Goal: Transaction & Acquisition: Obtain resource

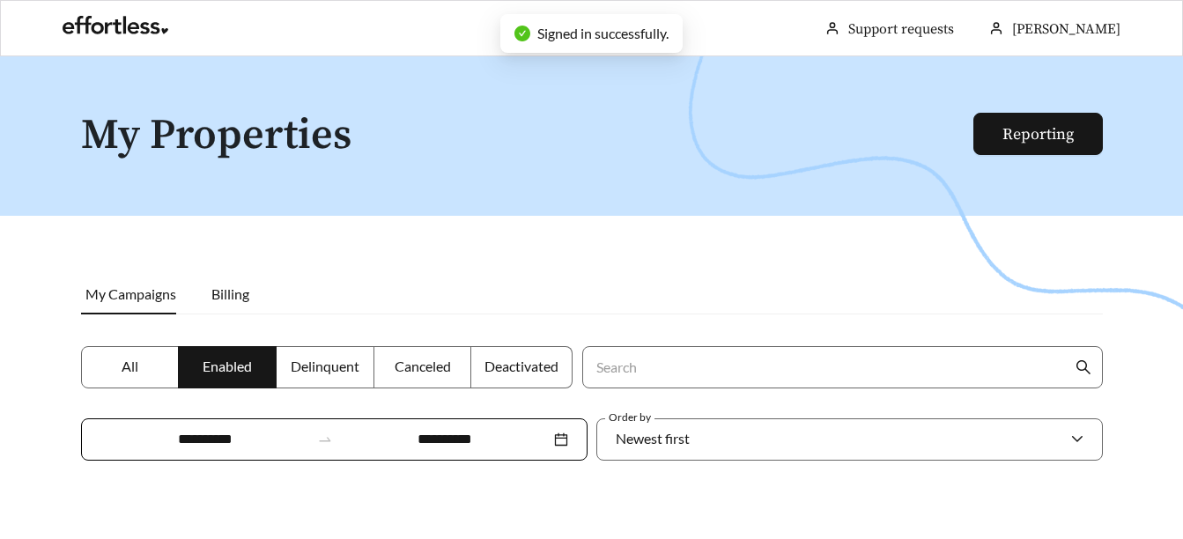
click at [143, 362] on label "All" at bounding box center [130, 367] width 99 height 42
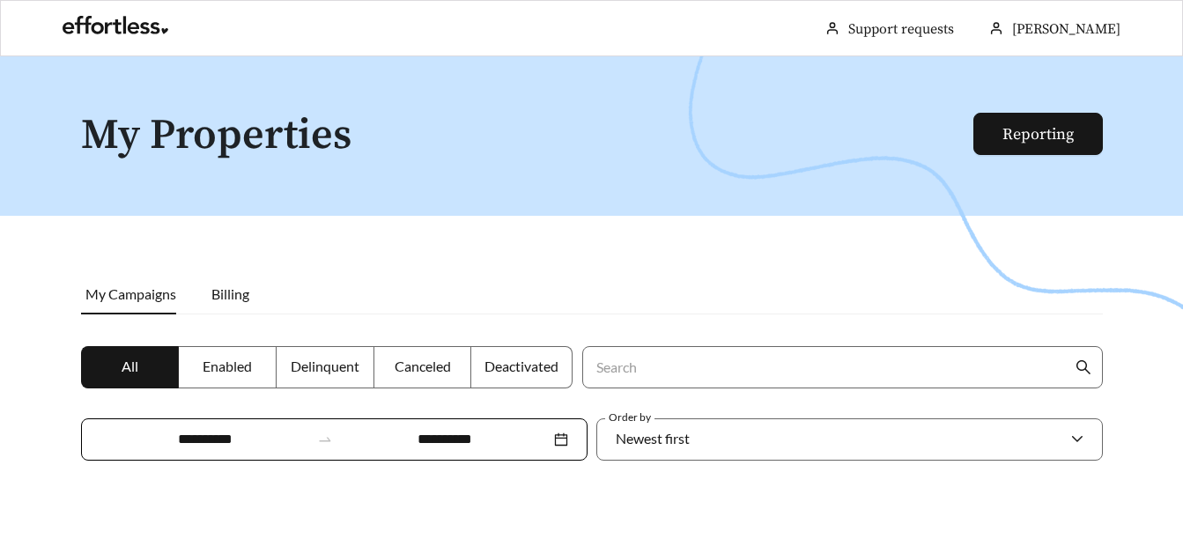
click at [216, 370] on span "Enabled" at bounding box center [227, 366] width 49 height 17
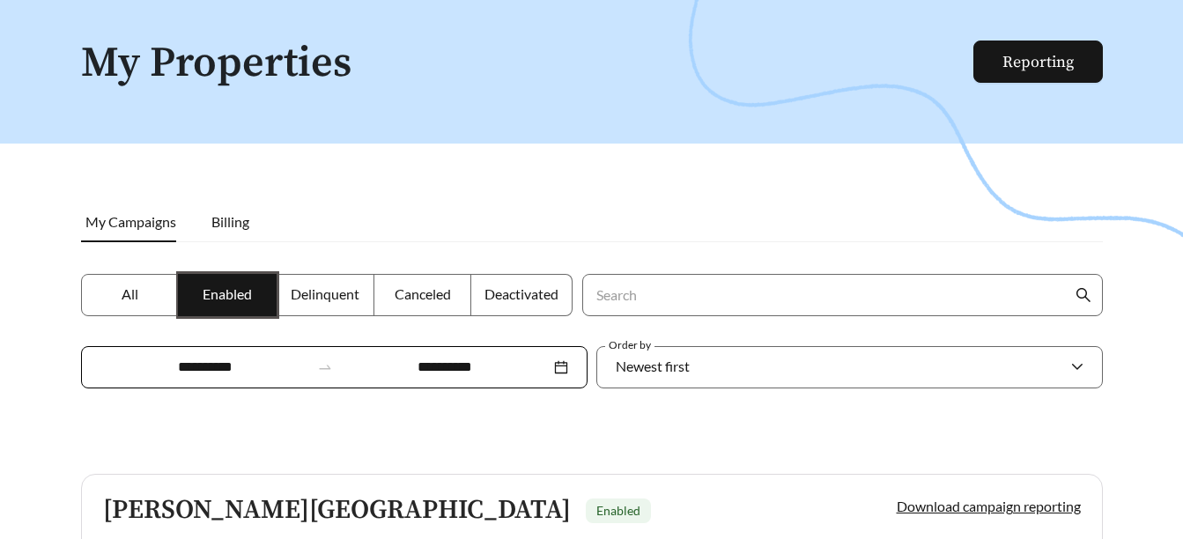
scroll to position [58, 0]
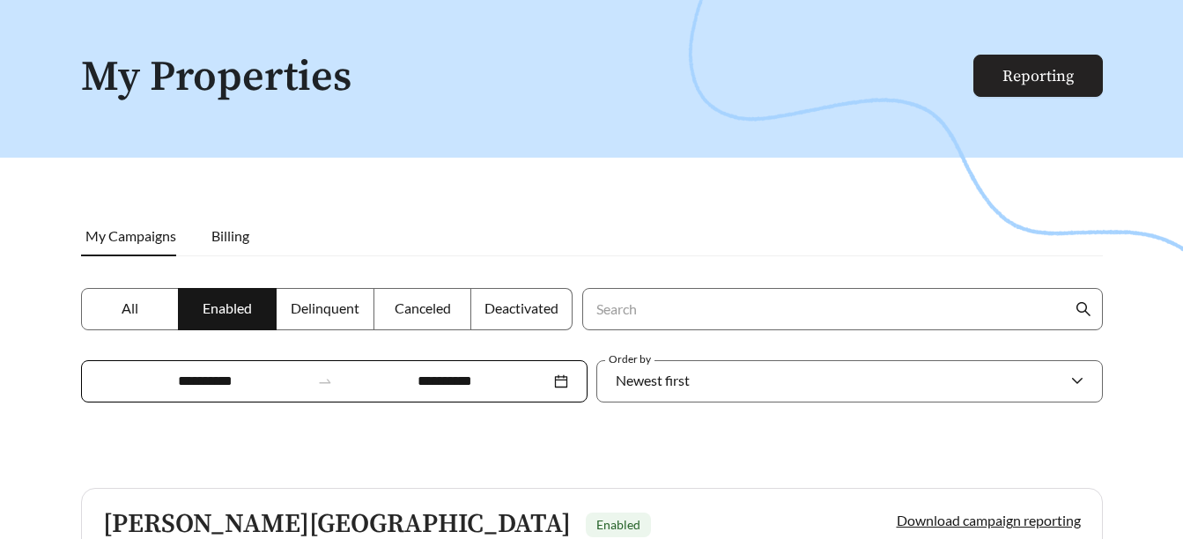
click at [1016, 85] on link "Reporting" at bounding box center [1038, 76] width 71 height 20
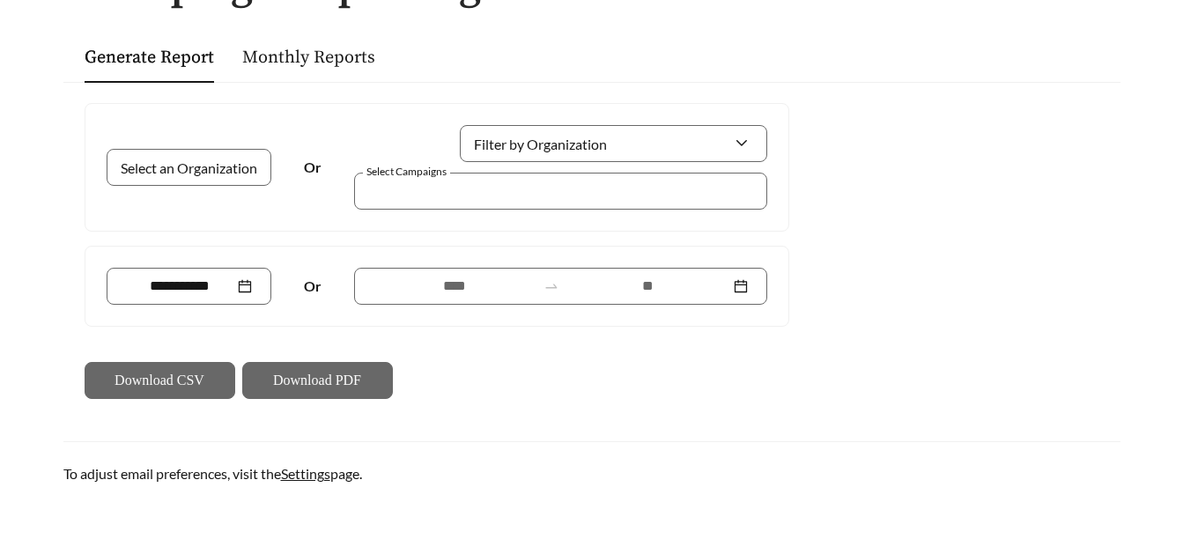
scroll to position [176, 0]
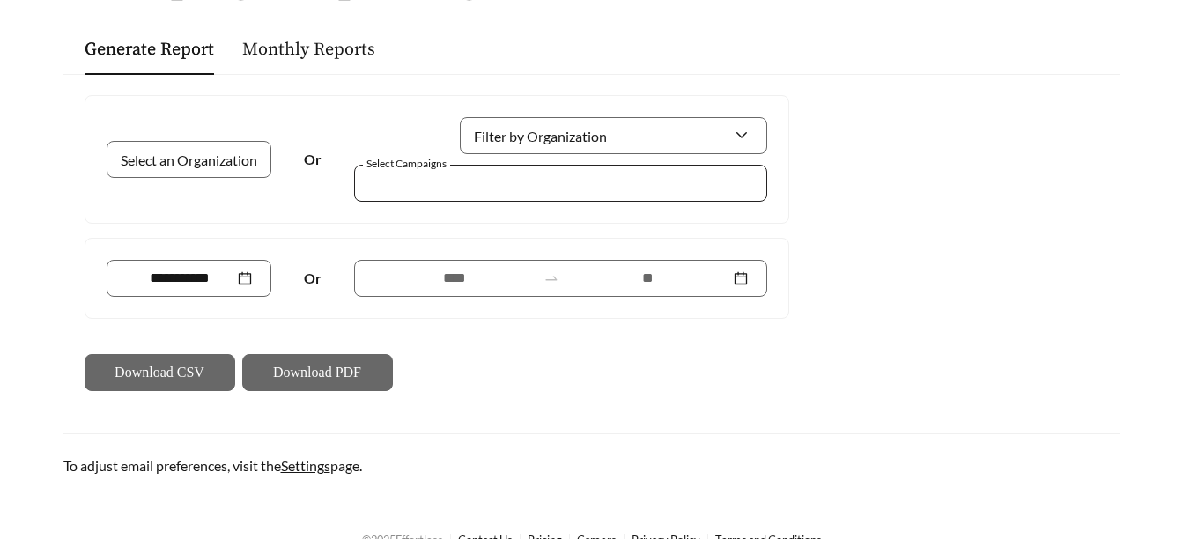
click at [436, 178] on div at bounding box center [548, 183] width 373 height 24
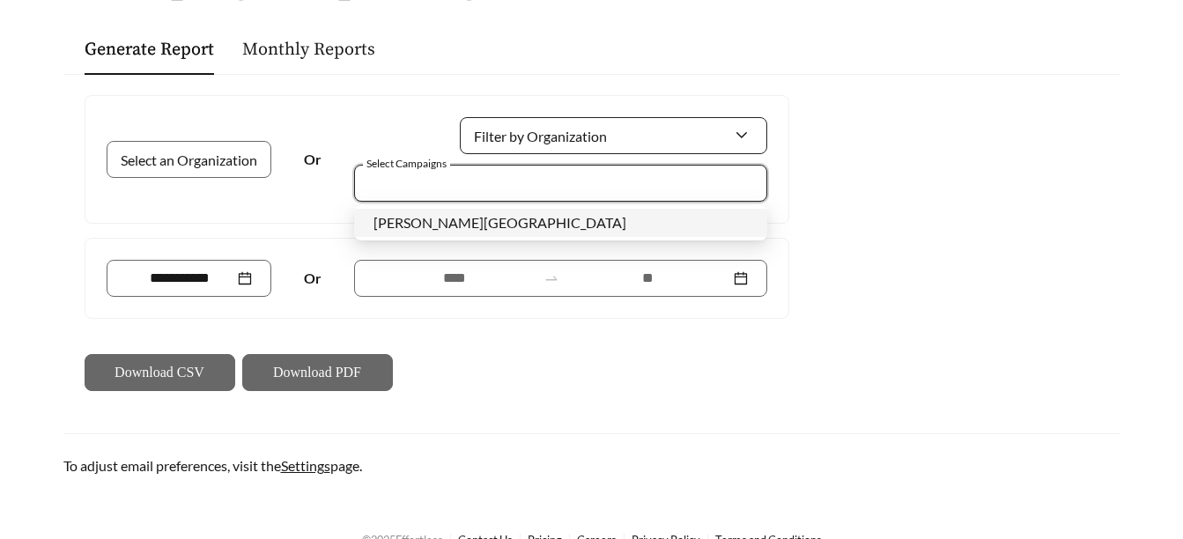
click at [601, 139] on input "Filter by Organization" at bounding box center [606, 135] width 255 height 35
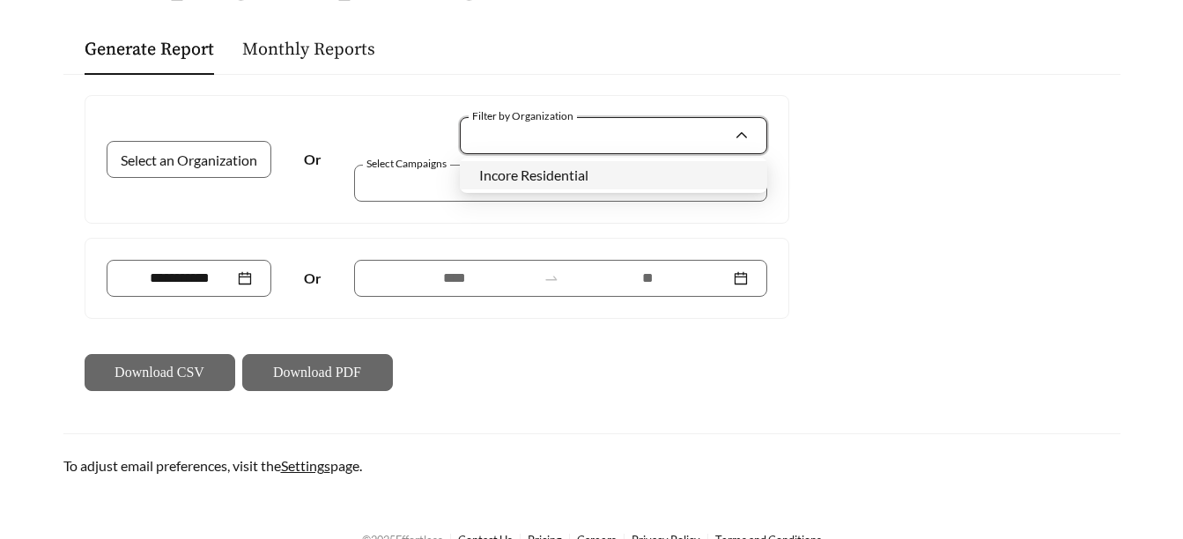
click at [604, 170] on div "Incore Residential" at bounding box center [613, 175] width 269 height 19
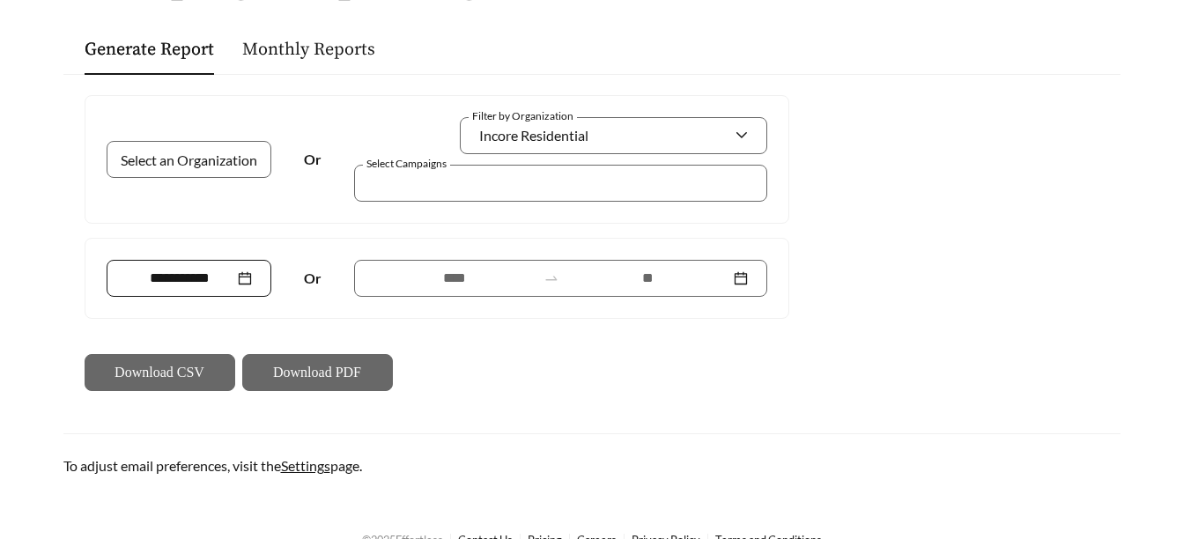
click at [246, 284] on div at bounding box center [189, 278] width 127 height 21
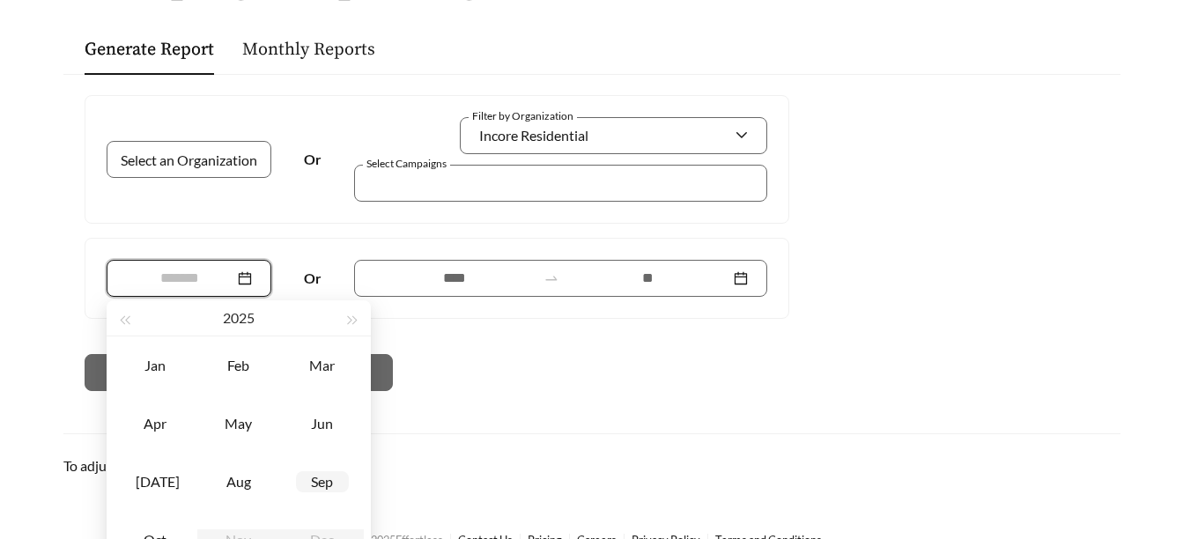
click at [323, 478] on div "Sep" at bounding box center [322, 481] width 53 height 21
type input "*******"
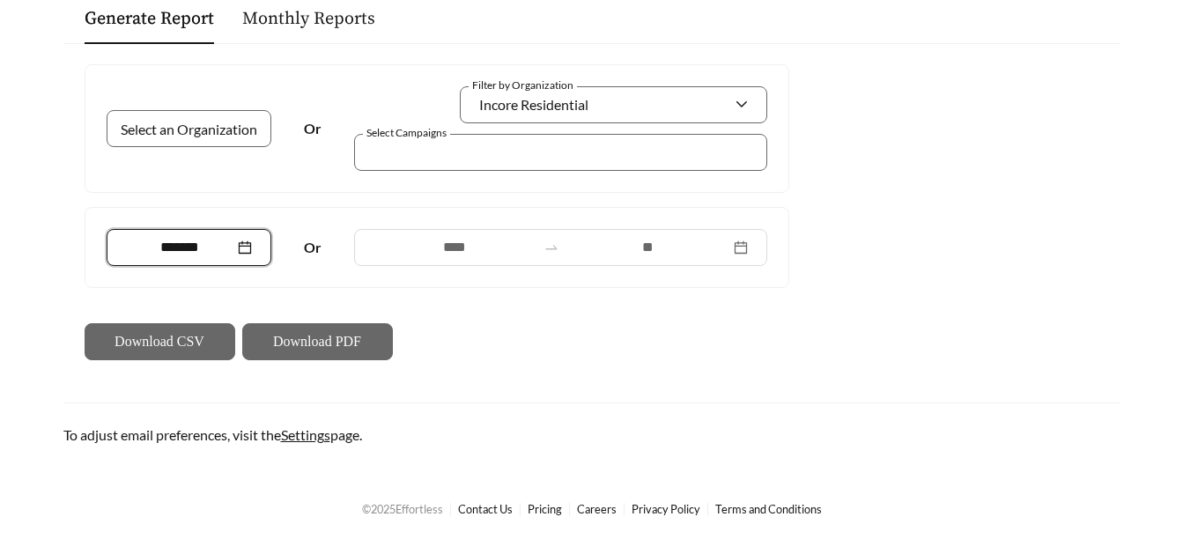
scroll to position [208, 0]
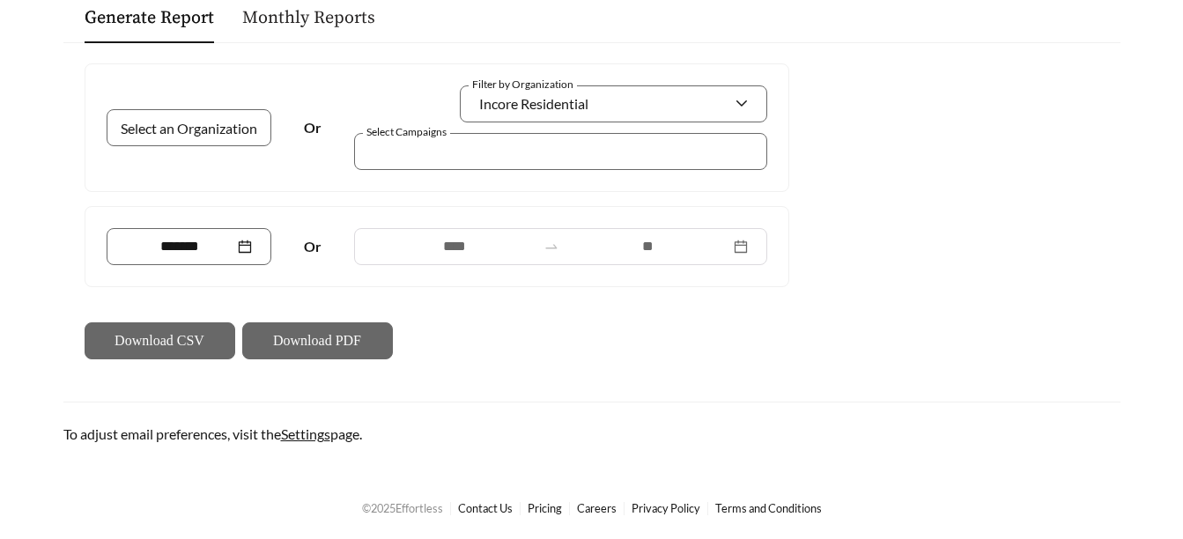
click at [330, 20] on link "Monthly Reports" at bounding box center [308, 18] width 133 height 22
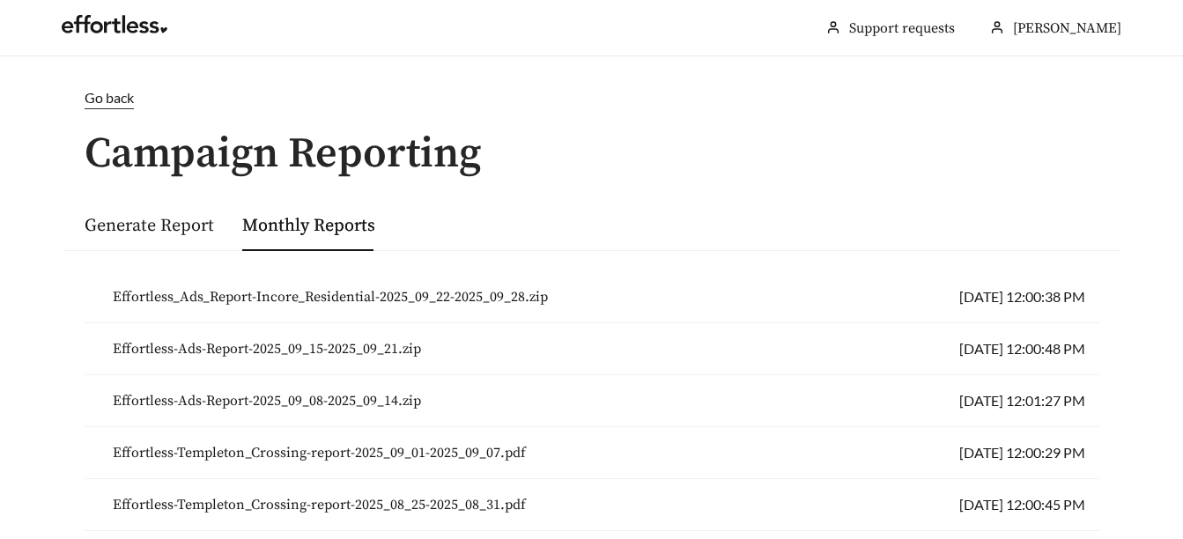
click at [416, 298] on span "Effortless_Ads_Report-Incore_Residential-2025_09_22-2025_09_28.zip" at bounding box center [330, 296] width 435 height 21
click at [639, 122] on div "Go back" at bounding box center [591, 109] width 1057 height 44
click at [130, 226] on link "Generate Report" at bounding box center [150, 226] width 130 height 22
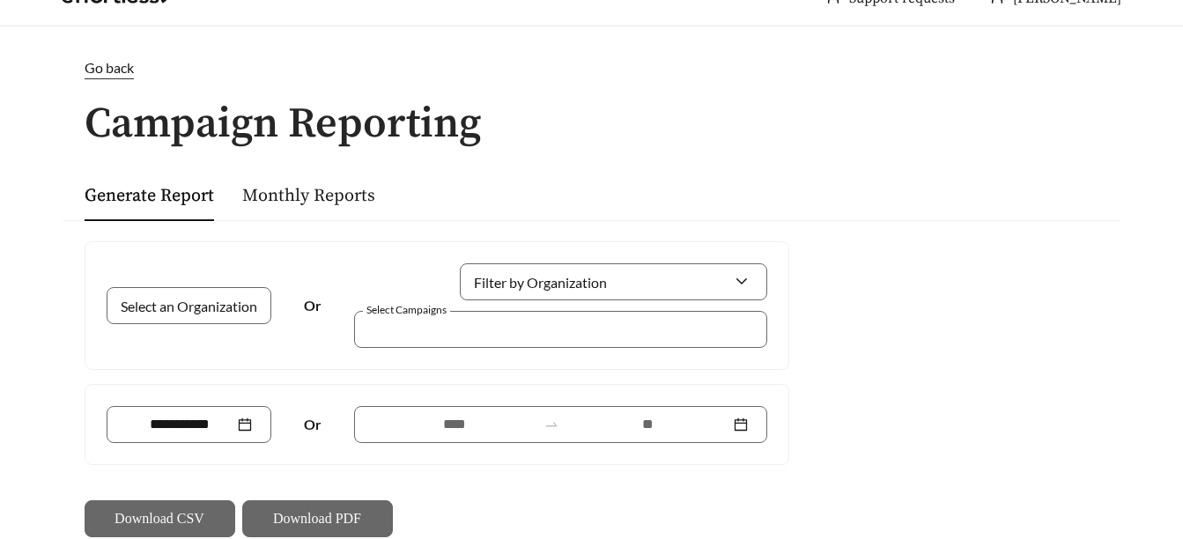
scroll to position [176, 0]
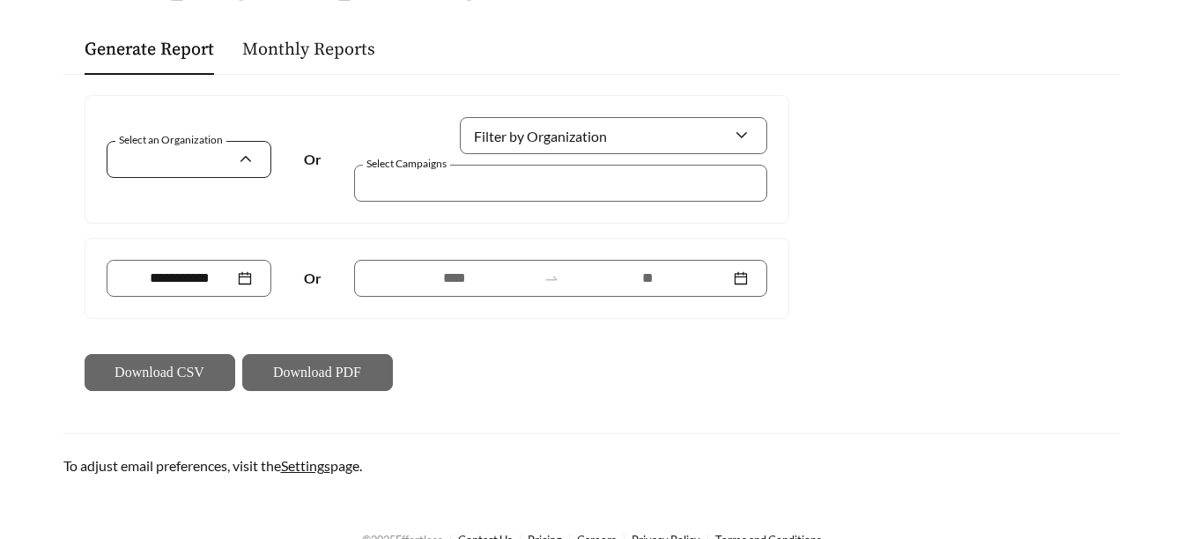
click at [249, 153] on div at bounding box center [190, 159] width 166 height 37
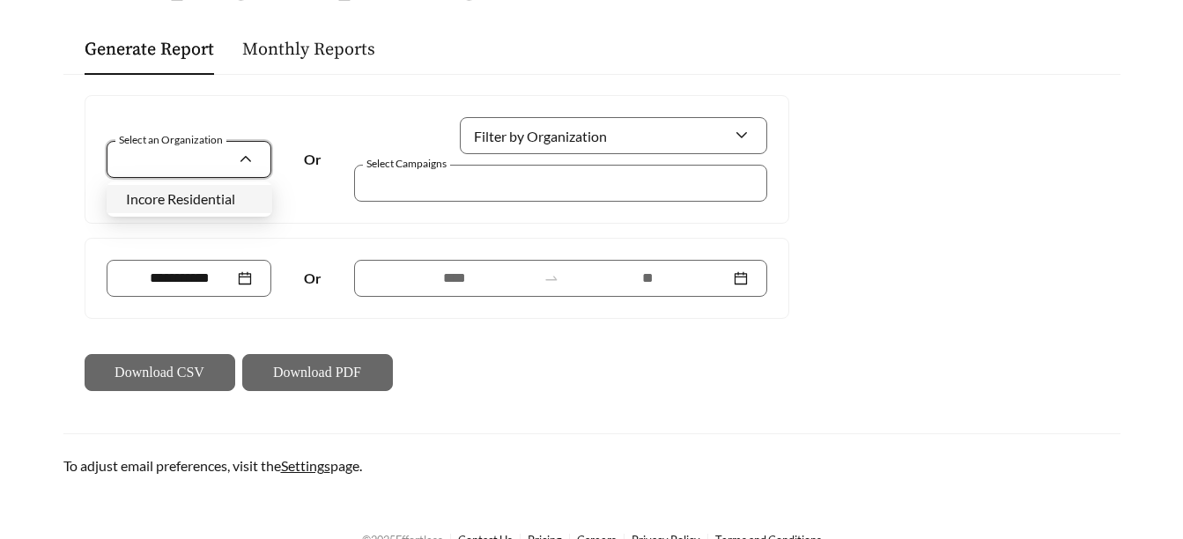
click at [212, 200] on span "Incore Residential" at bounding box center [180, 198] width 109 height 17
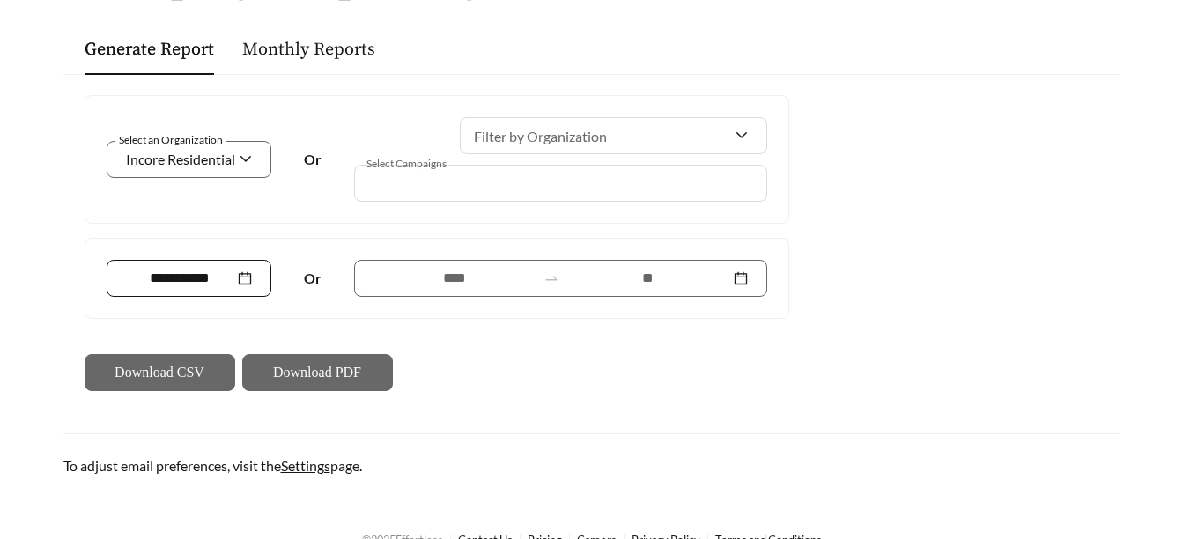
click at [218, 278] on input at bounding box center [180, 278] width 109 height 21
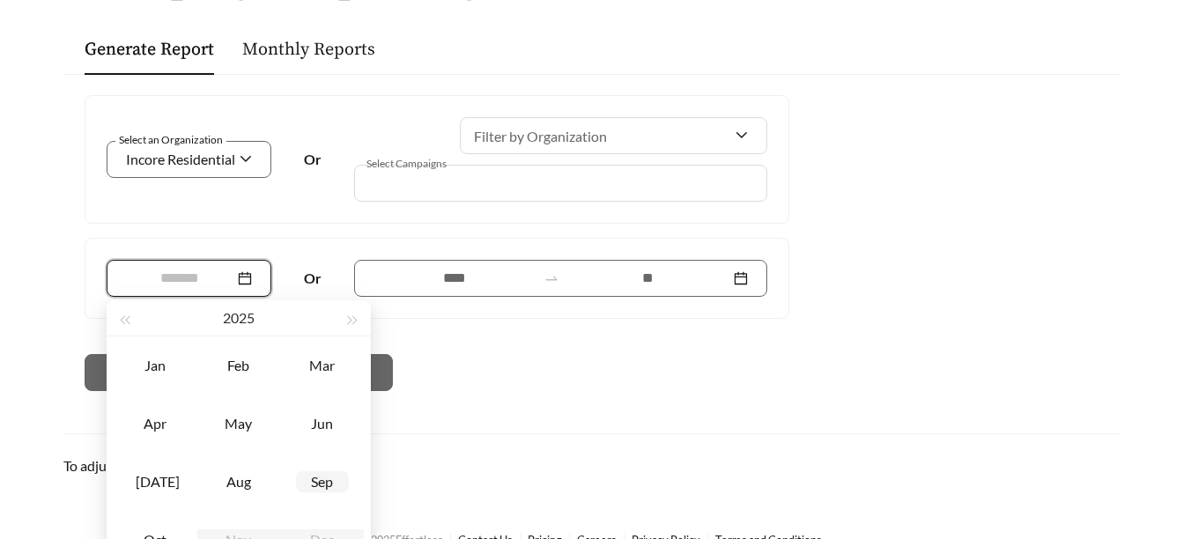
click at [323, 485] on div "Sep" at bounding box center [322, 481] width 53 height 21
type input "*******"
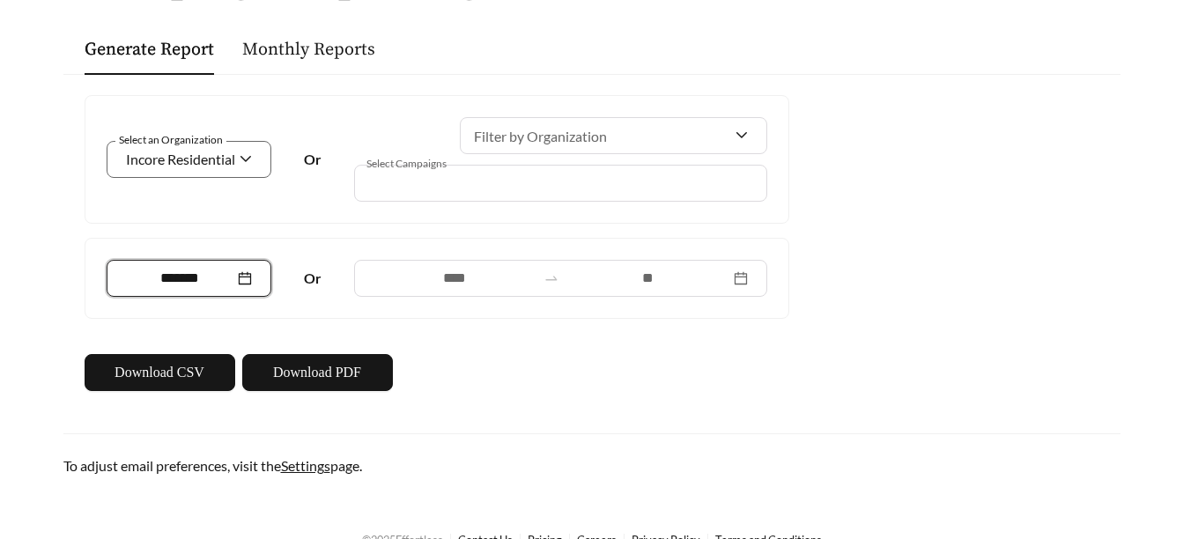
click at [639, 423] on div "Go back Campaign Reporting Generate Report Monthly Reports Select an Organizati…" at bounding box center [592, 194] width 1093 height 566
click at [326, 383] on button "Download PDF" at bounding box center [317, 372] width 151 height 37
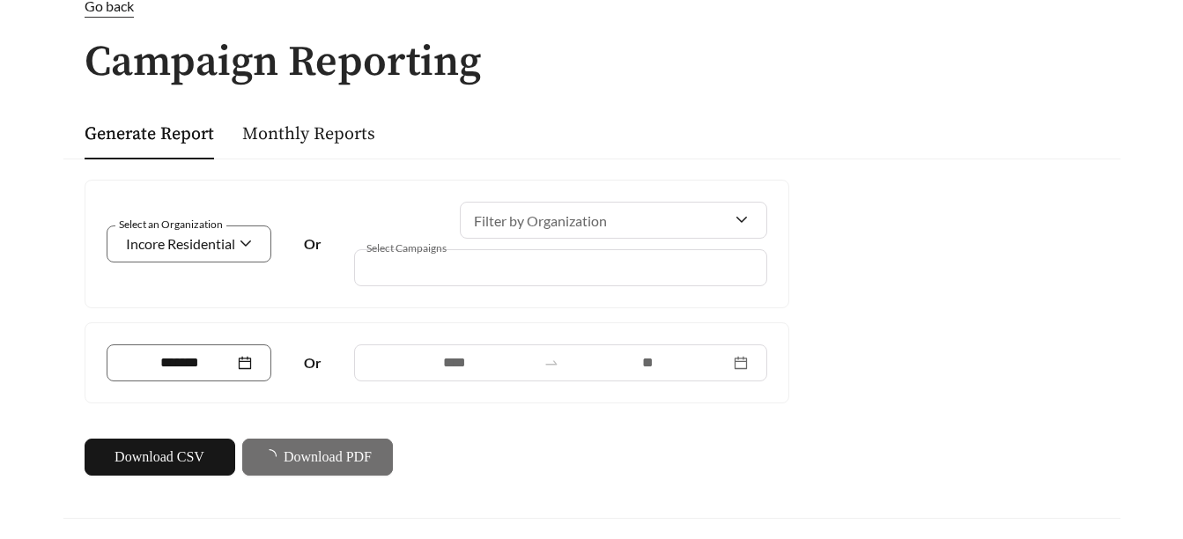
scroll to position [0, 0]
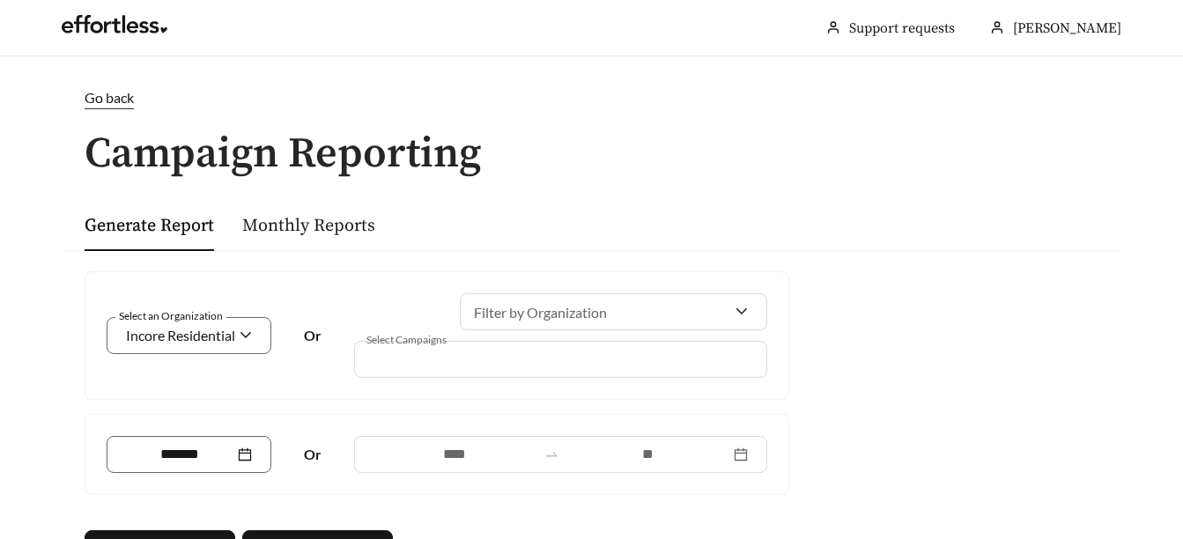
click at [114, 89] on span "Go back" at bounding box center [109, 97] width 49 height 17
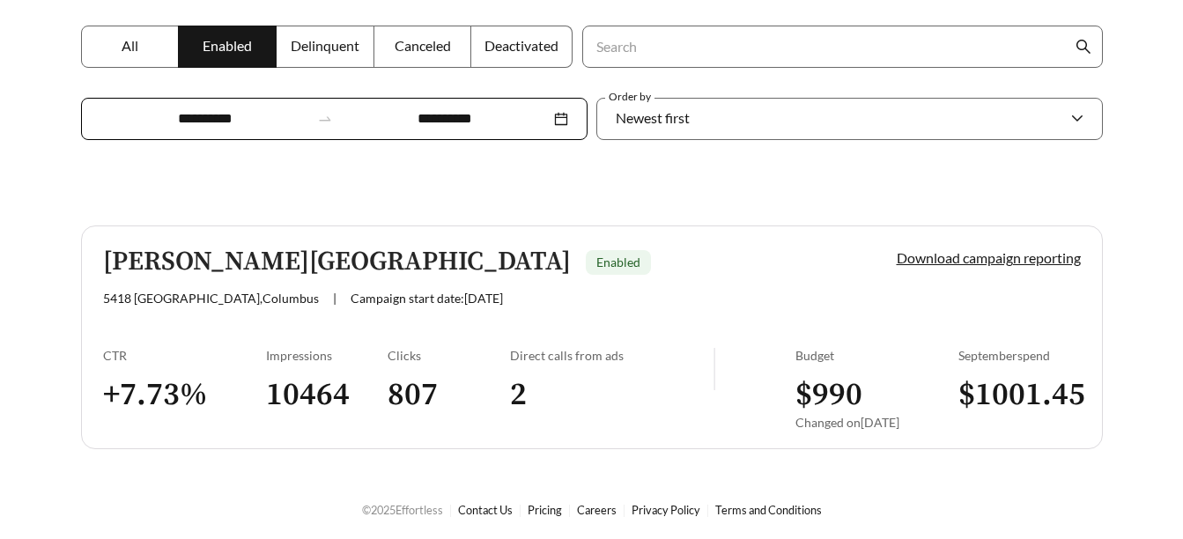
scroll to position [322, 0]
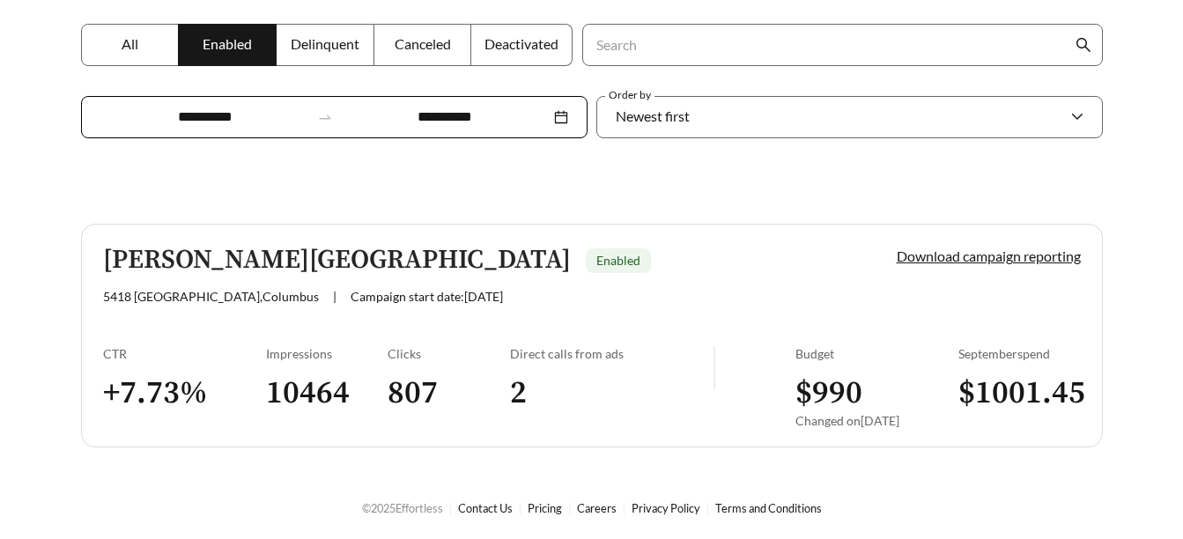
click at [597, 259] on span "Enabled" at bounding box center [619, 260] width 44 height 15
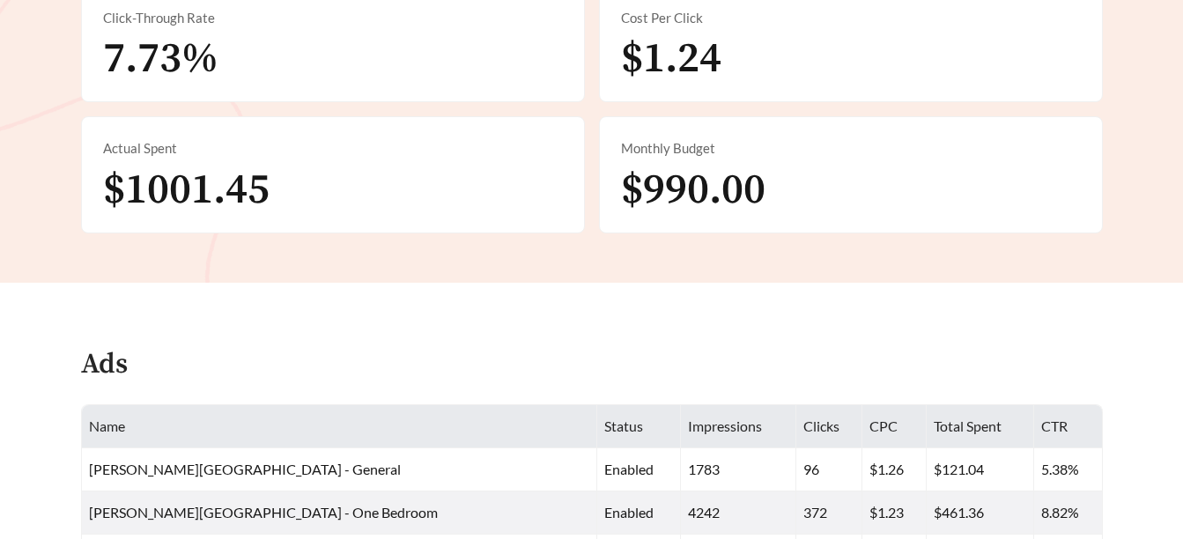
scroll to position [705, 0]
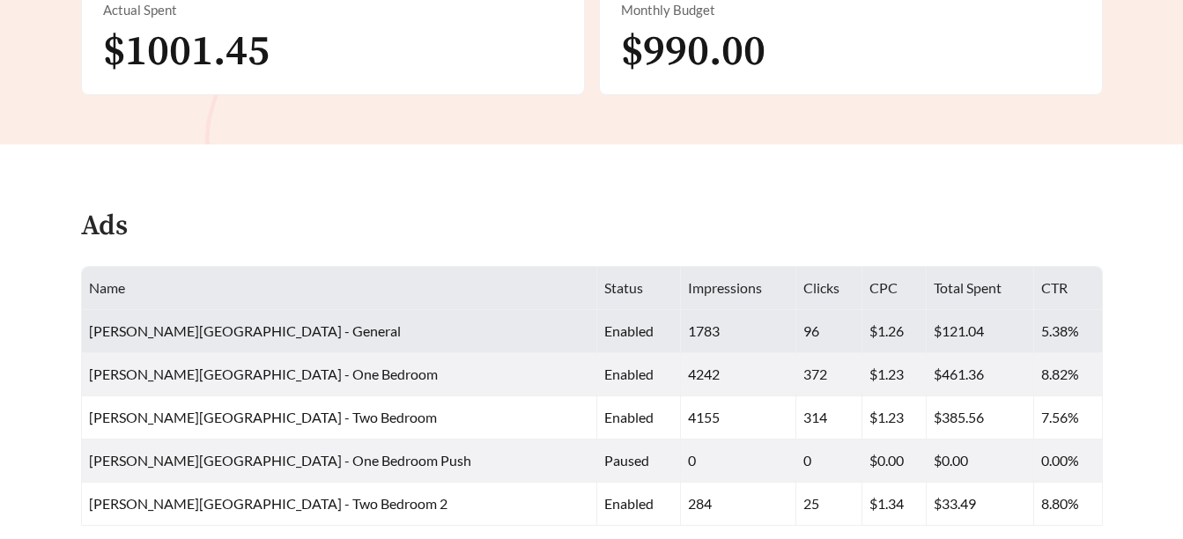
click at [681, 322] on td "1783" at bounding box center [738, 331] width 115 height 43
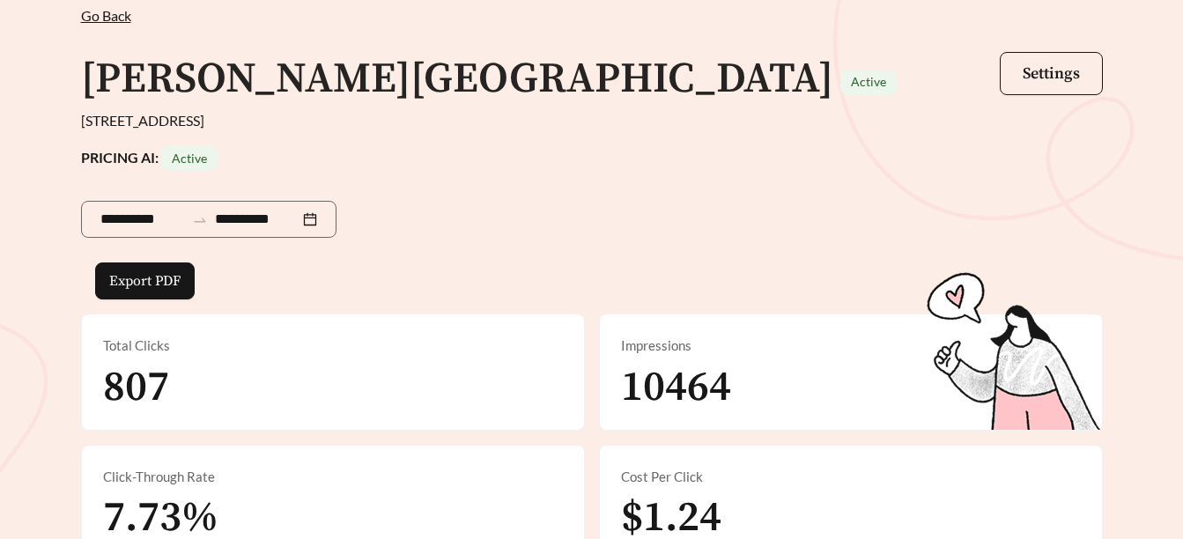
scroll to position [0, 0]
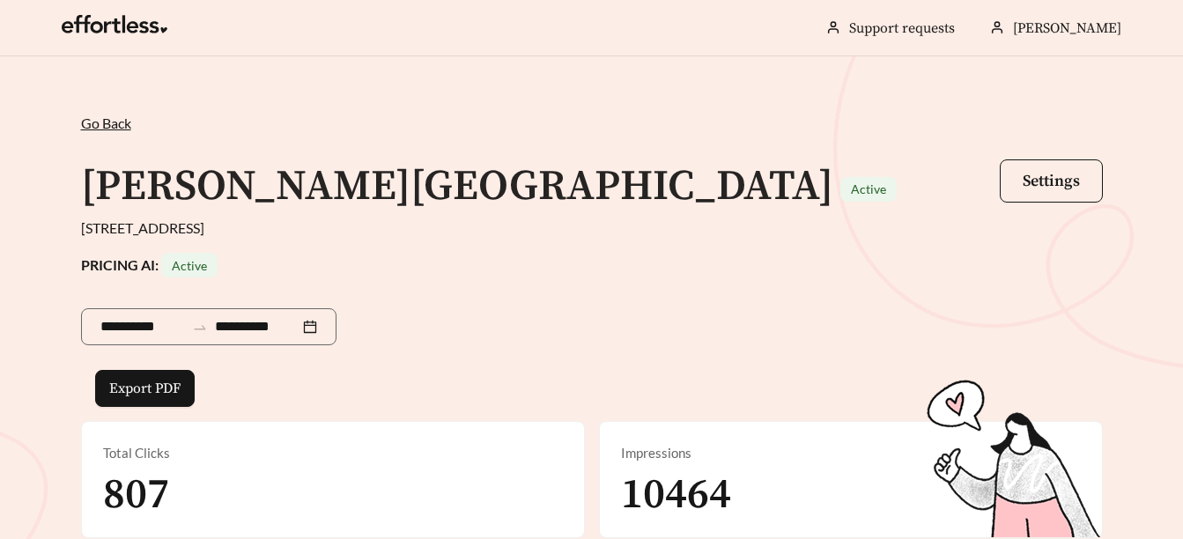
click at [537, 141] on div "**********" at bounding box center [591, 456] width 1057 height 687
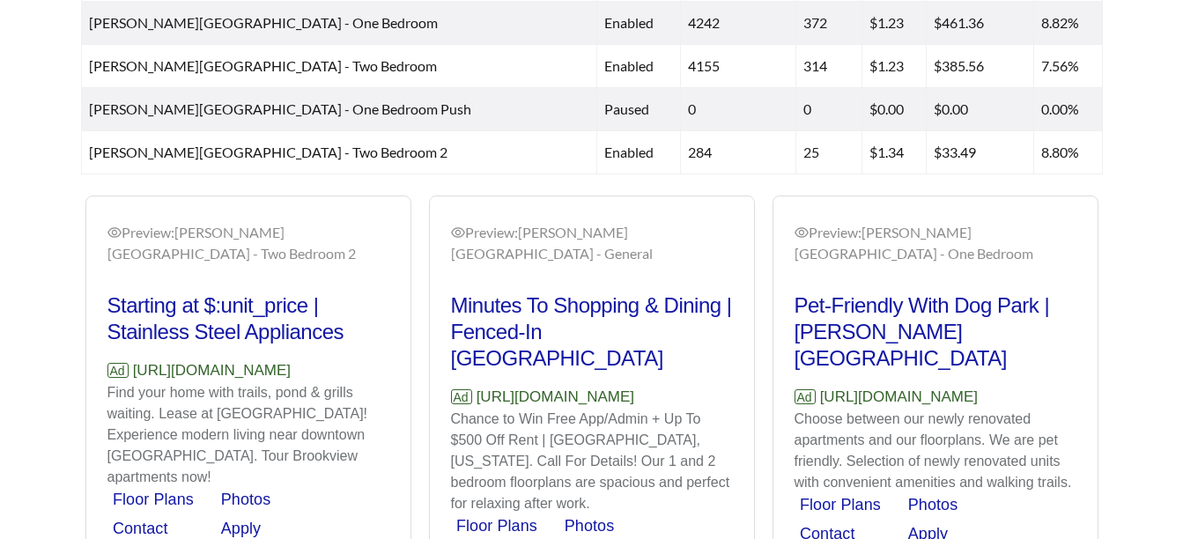
scroll to position [1057, 0]
